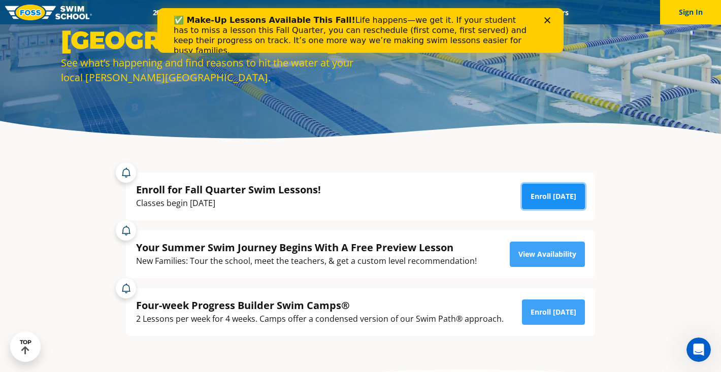
click at [556, 202] on link "Enroll [DATE]" at bounding box center [553, 196] width 63 height 25
click at [185, 17] on div "✅ Make-Up Lessons Available This Fall! Life happens—we get it. If your student …" at bounding box center [352, 35] width 357 height 41
click at [545, 20] on icon "Close" at bounding box center [547, 20] width 6 height 6
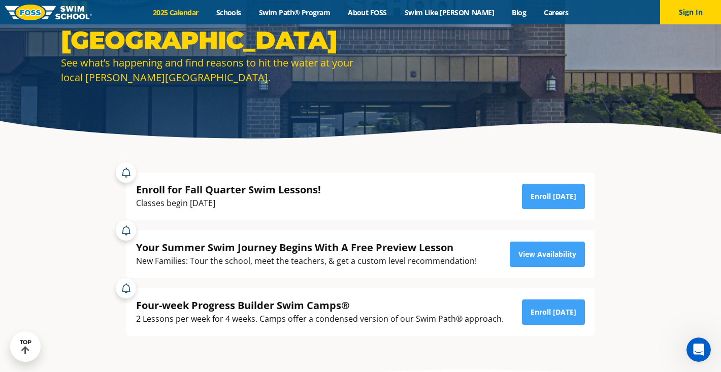
click at [189, 14] on link "2025 Calendar" at bounding box center [175, 13] width 63 height 10
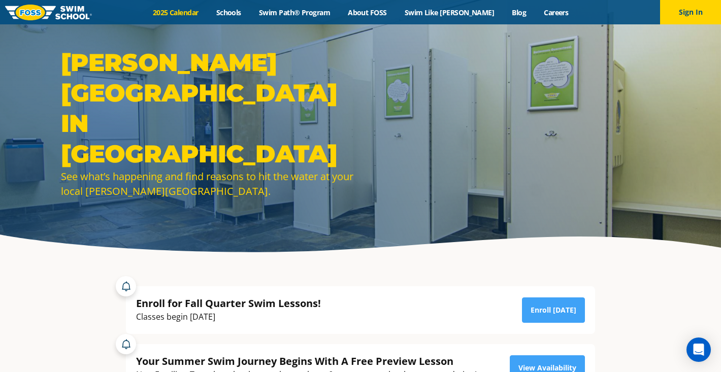
click at [193, 14] on link "2025 Calendar" at bounding box center [175, 13] width 63 height 10
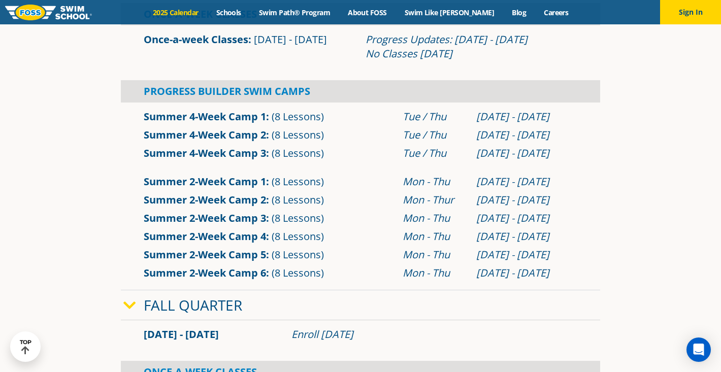
scroll to position [405, 0]
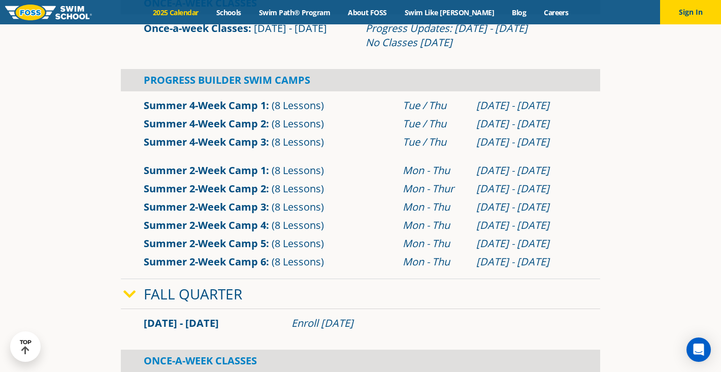
click at [201, 107] on link "Summer 4-Week Camp 1" at bounding box center [205, 106] width 122 height 14
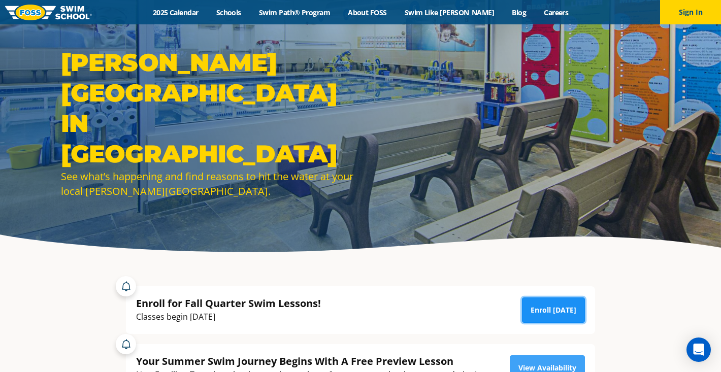
click at [549, 309] on link "Enroll [DATE]" at bounding box center [553, 310] width 63 height 25
